Goal: Information Seeking & Learning: Learn about a topic

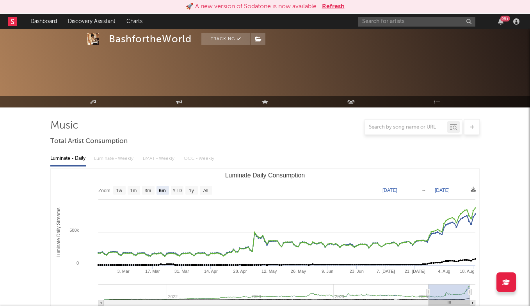
select select "6m"
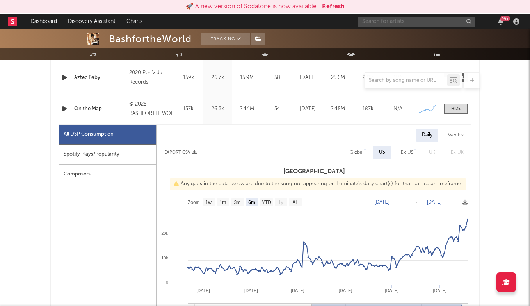
click at [397, 26] on input "text" at bounding box center [416, 22] width 117 height 10
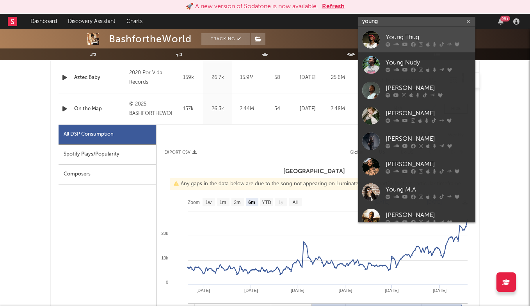
type input "young"
click at [423, 37] on div "Young Thug" at bounding box center [429, 36] width 86 height 9
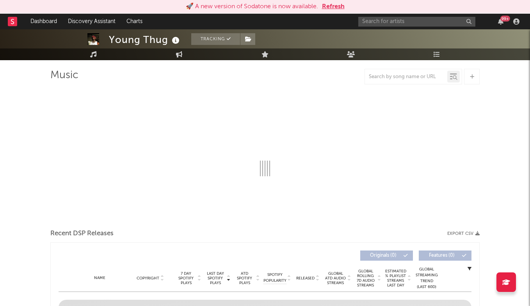
scroll to position [60, 0]
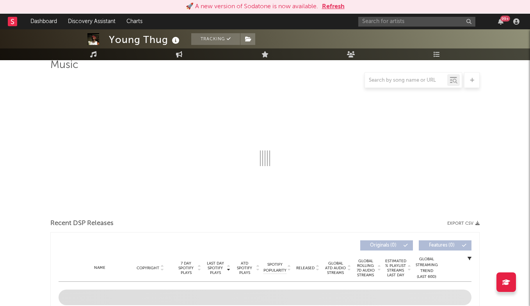
select select "6m"
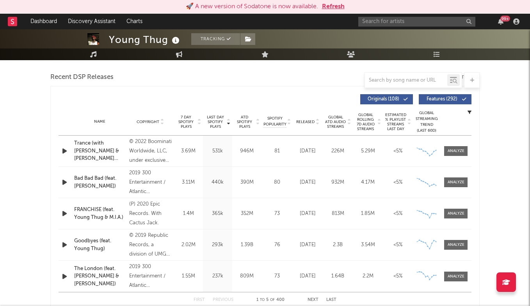
scroll to position [269, 0]
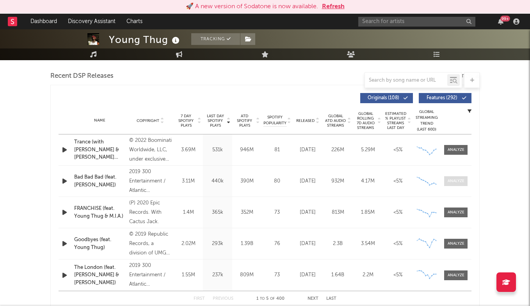
click at [455, 180] on div at bounding box center [456, 181] width 17 height 6
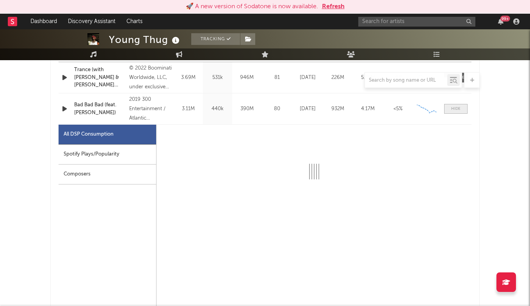
scroll to position [342, 0]
select select "6m"
